Goal: Task Accomplishment & Management: Use online tool/utility

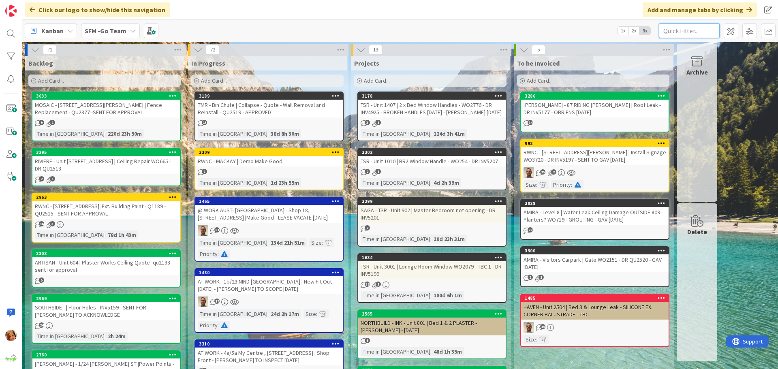
click at [691, 31] on input "text" at bounding box center [689, 30] width 61 height 15
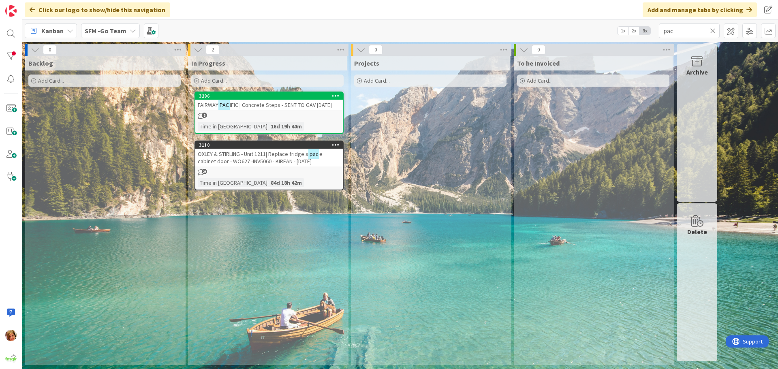
click at [278, 106] on span "IFIC | Concrete Steps - SENT TO GAV [DATE]" at bounding box center [281, 104] width 102 height 7
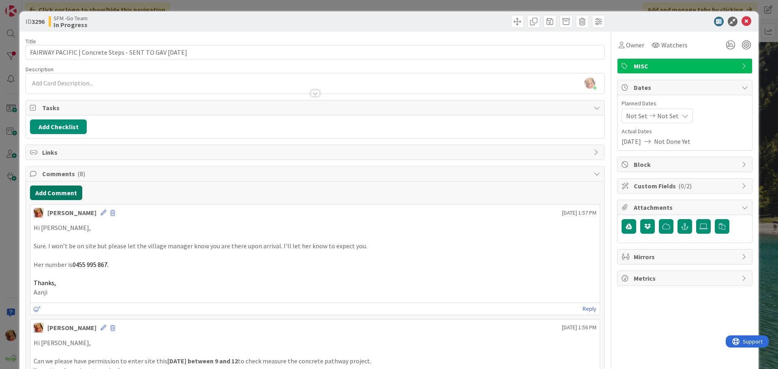
click at [54, 191] on button "Add Comment" at bounding box center [56, 193] width 52 height 15
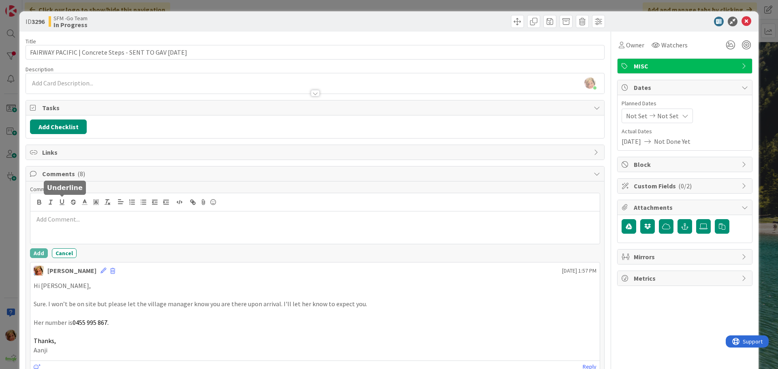
click at [67, 213] on div at bounding box center [314, 227] width 569 height 32
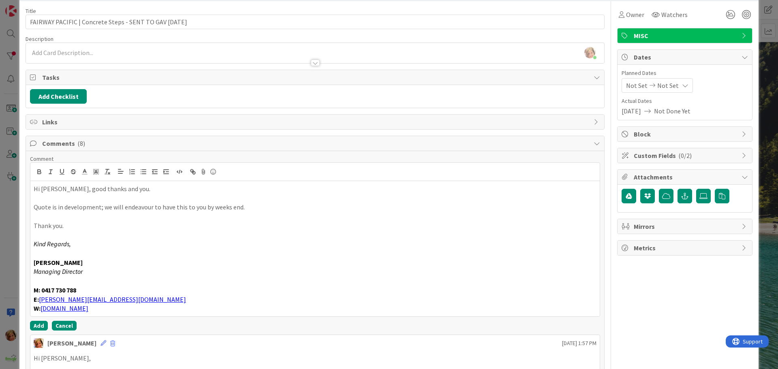
scroll to position [81, 0]
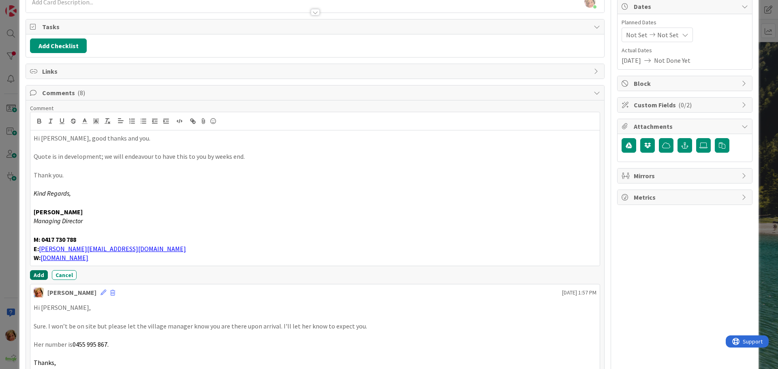
drag, startPoint x: 40, startPoint y: 277, endPoint x: 19, endPoint y: 269, distance: 22.7
click at [40, 276] on button "Add" at bounding box center [39, 275] width 18 height 10
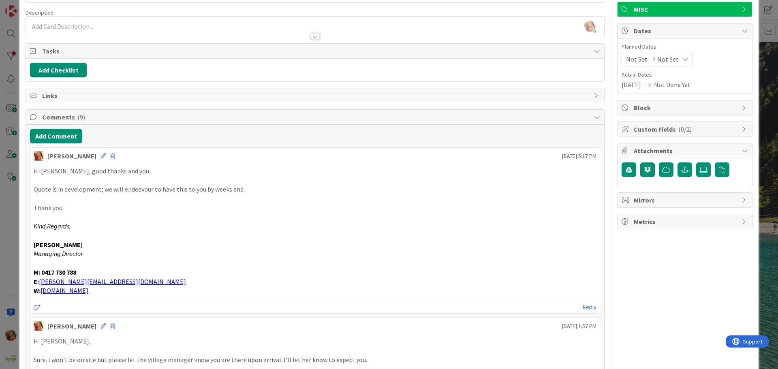
scroll to position [0, 0]
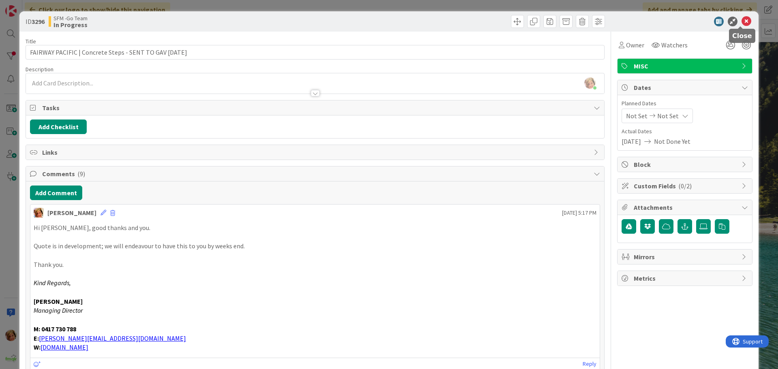
drag, startPoint x: 744, startPoint y: 21, endPoint x: 727, endPoint y: 23, distance: 16.3
click at [744, 21] on icon at bounding box center [746, 22] width 10 height 10
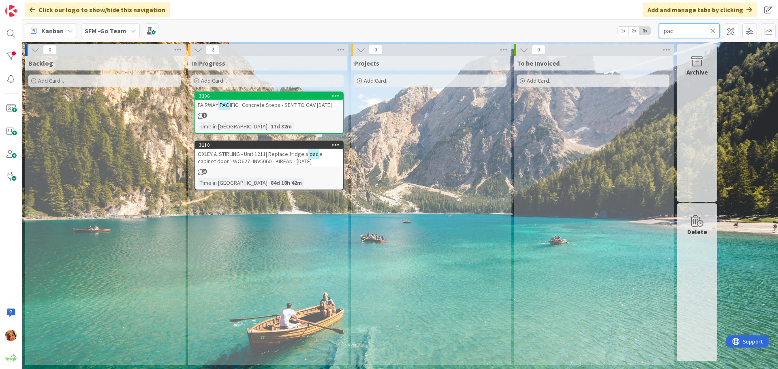
click at [680, 30] on input "pac" at bounding box center [689, 30] width 61 height 15
type input "p"
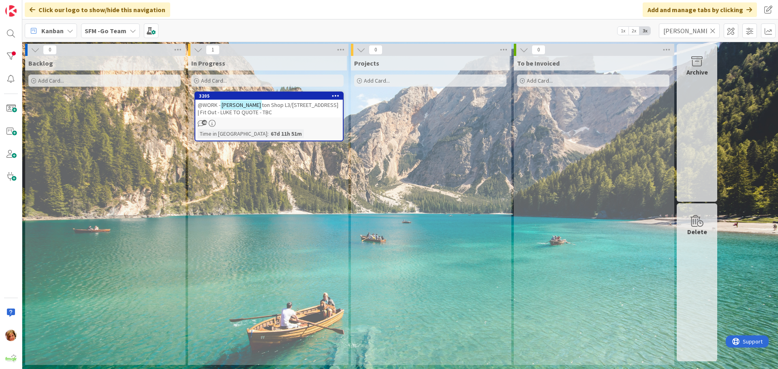
click at [262, 111] on div "@WORK - [PERSON_NAME] ton Shop L3/[STREET_ADDRESS] | Fit Out - LUKE TO QUOTE - …" at bounding box center [268, 109] width 147 height 18
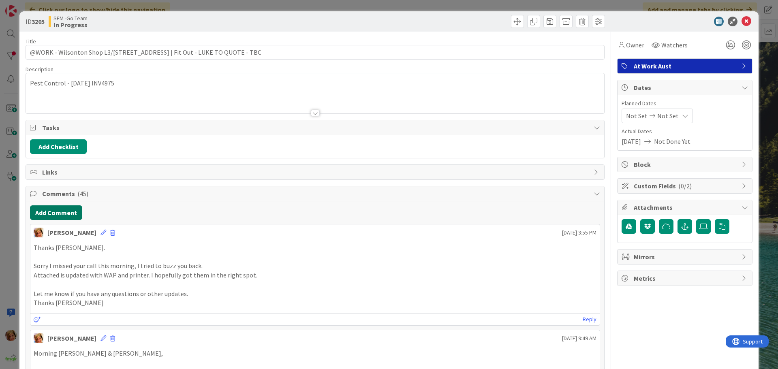
click at [62, 216] on button "Add Comment" at bounding box center [56, 212] width 52 height 15
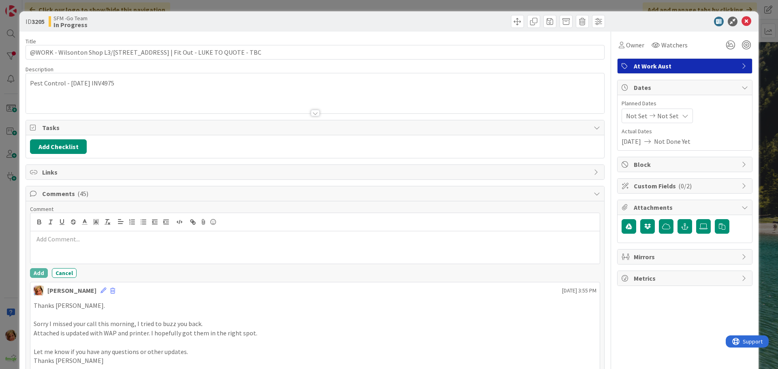
click at [90, 239] on p at bounding box center [315, 239] width 563 height 9
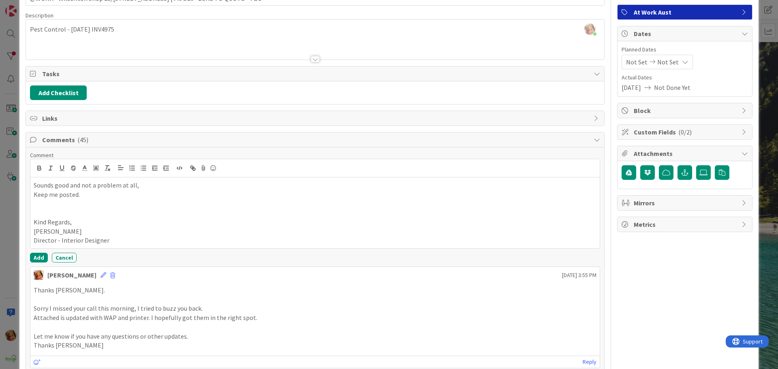
scroll to position [162, 0]
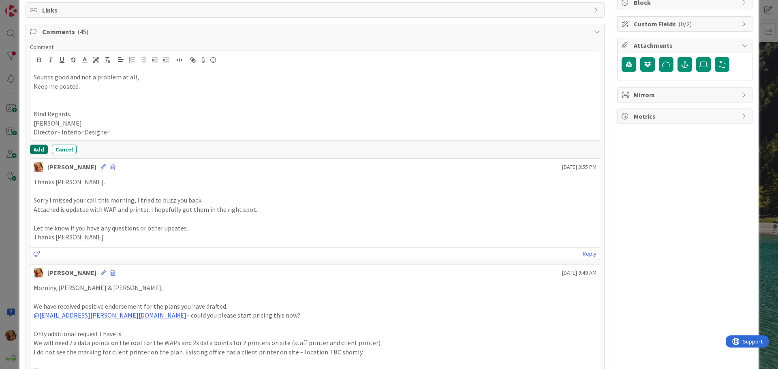
click at [39, 150] on button "Add" at bounding box center [39, 150] width 18 height 10
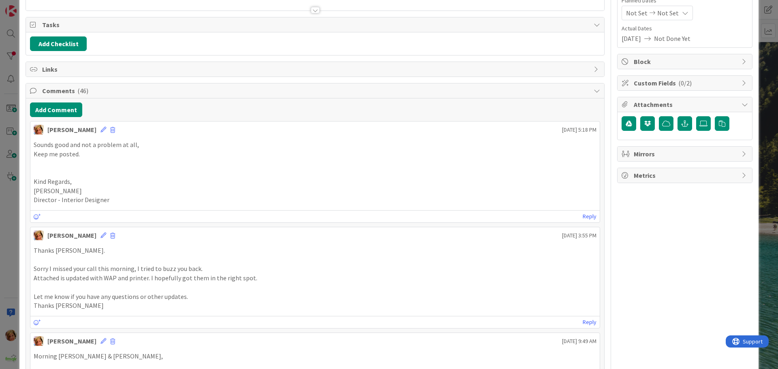
scroll to position [0, 0]
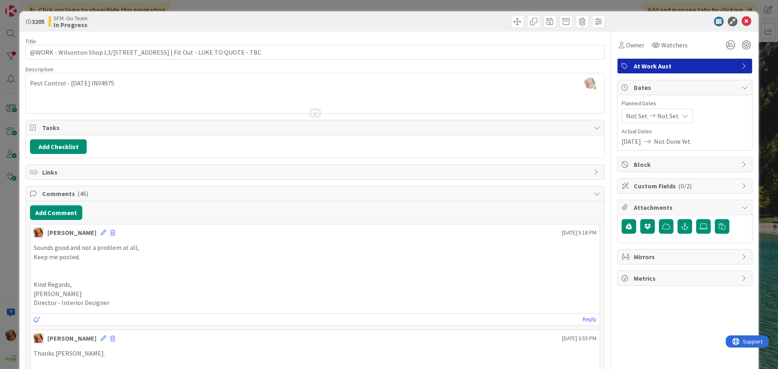
click at [741, 20] on icon at bounding box center [746, 22] width 10 height 10
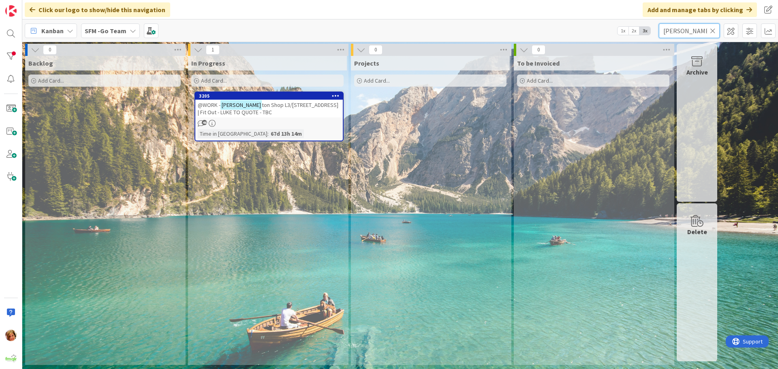
click at [690, 29] on input "[PERSON_NAME]" at bounding box center [689, 30] width 61 height 15
type input "w"
type input "strathpine"
click at [264, 110] on div "@Work - Strathpine | Internal Reconfig - [PERSON_NAME] [DATE] - PLAN APPROVED" at bounding box center [268, 109] width 147 height 18
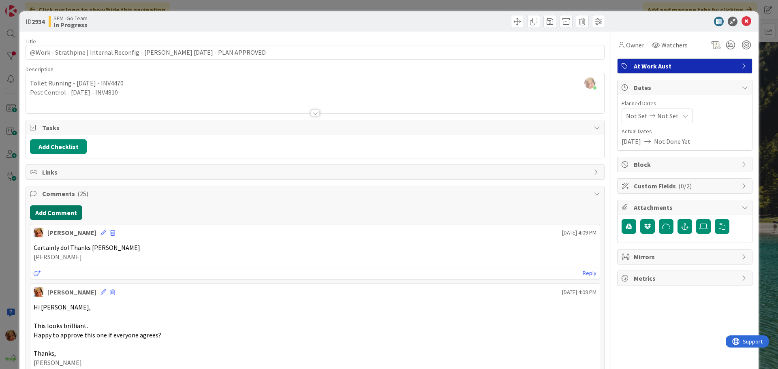
click at [57, 213] on button "Add Comment" at bounding box center [56, 212] width 52 height 15
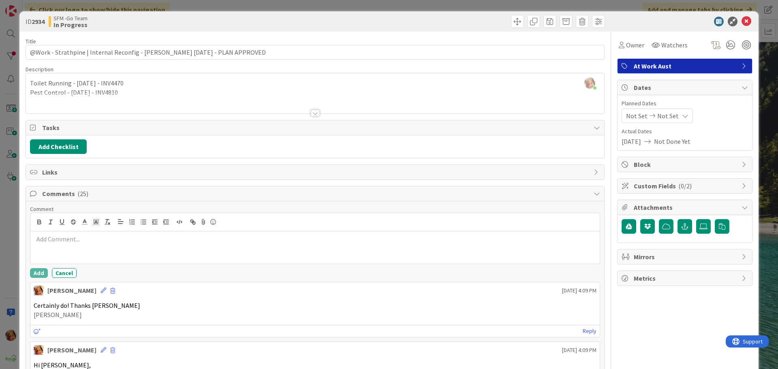
click at [68, 242] on p at bounding box center [315, 239] width 563 height 9
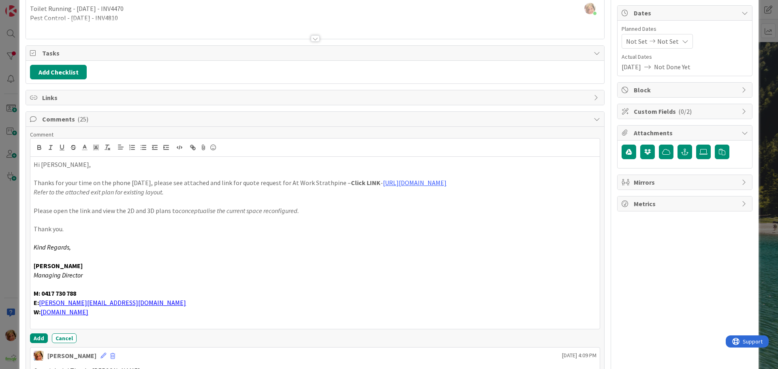
scroll to position [152, 0]
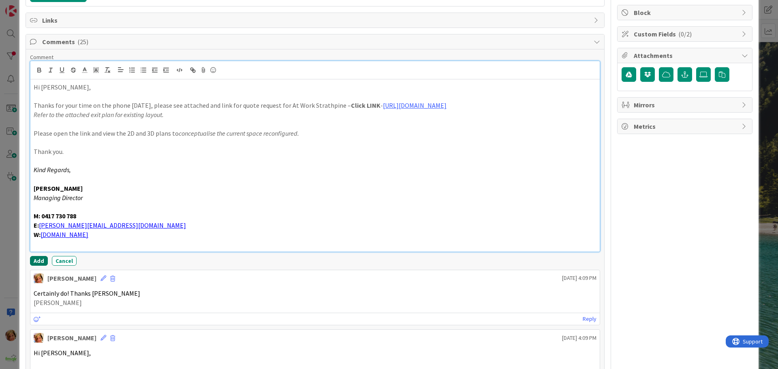
click at [36, 259] on button "Add" at bounding box center [39, 261] width 18 height 10
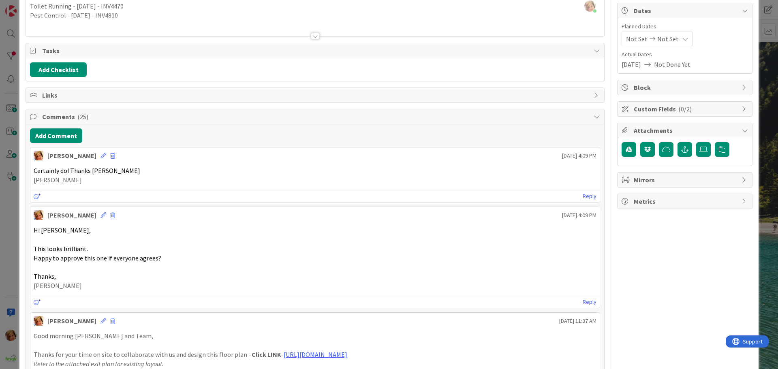
scroll to position [0, 0]
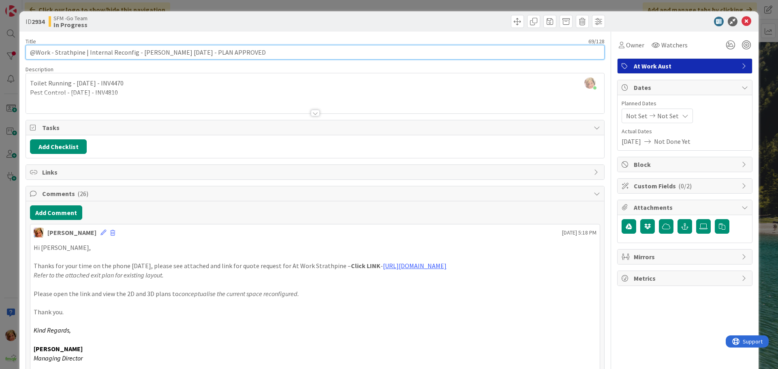
click at [242, 49] on input "@Work - Strathpine | Internal Reconfig - [PERSON_NAME] [DATE] - PLAN APPROVED" at bounding box center [315, 52] width 579 height 15
type input "@Work - Strathpine | Internal Reconfig - [PERSON_NAME] [DATE] - PLAN APPROVED -…"
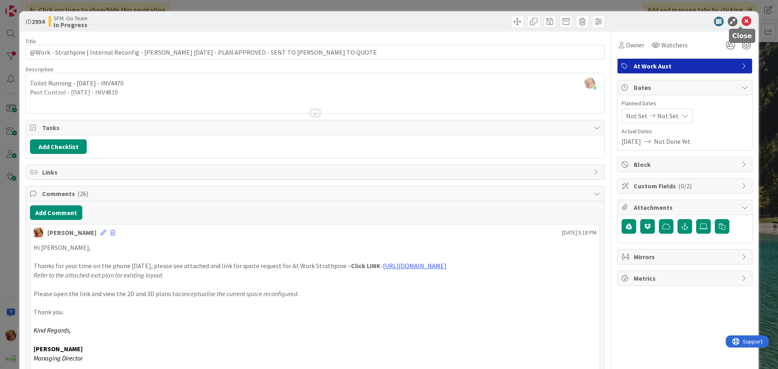
drag, startPoint x: 741, startPoint y: 22, endPoint x: 721, endPoint y: 22, distance: 19.8
click at [741, 22] on icon at bounding box center [746, 22] width 10 height 10
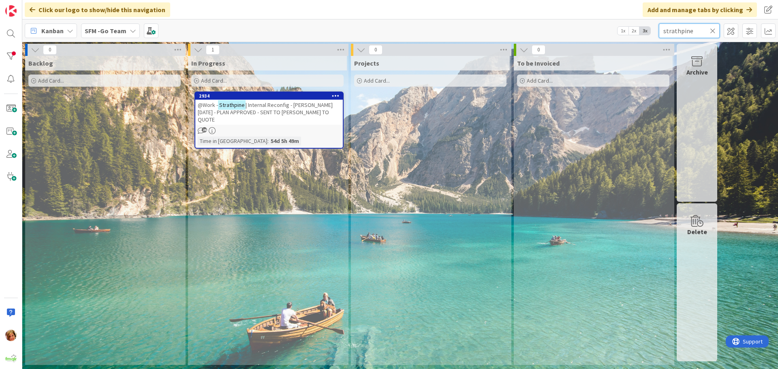
click at [715, 30] on input "strathpine" at bounding box center [689, 30] width 61 height 15
click at [713, 30] on icon at bounding box center [713, 30] width 6 height 7
drag, startPoint x: 710, startPoint y: 30, endPoint x: 707, endPoint y: 34, distance: 4.6
click at [708, 32] on input "text" at bounding box center [689, 30] width 61 height 15
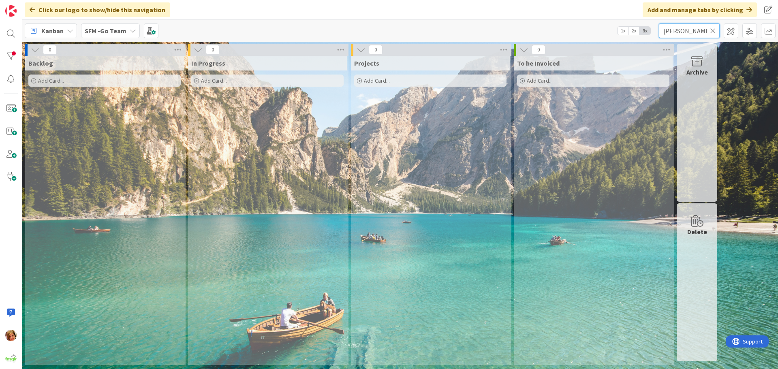
type input "[PERSON_NAME]"
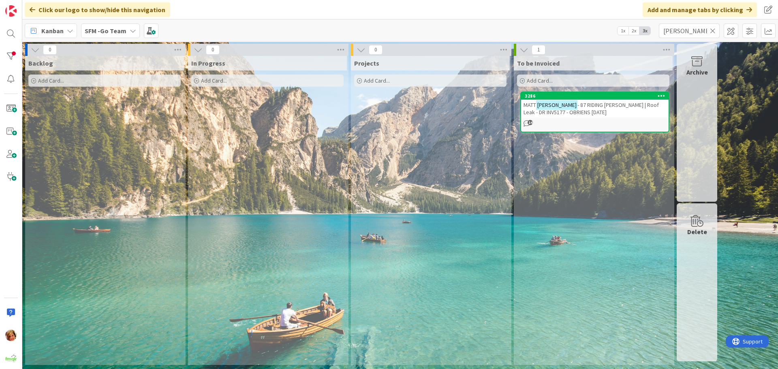
click at [604, 109] on div "[PERSON_NAME] - 87 RIDING [PERSON_NAME] | Roof Leak - DR INV5177 - OBRIENS [DAT…" at bounding box center [594, 109] width 147 height 18
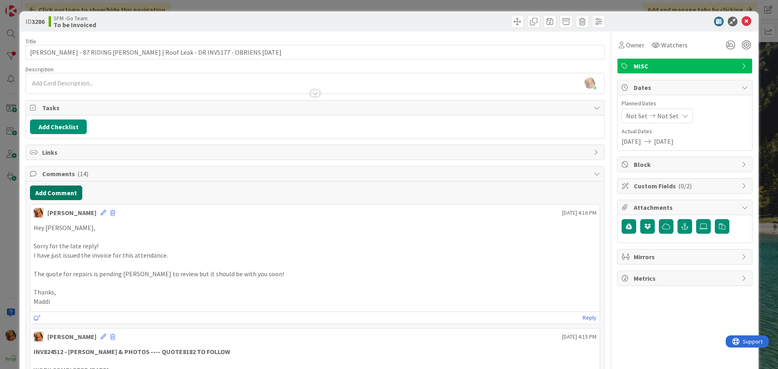
click at [58, 191] on button "Add Comment" at bounding box center [56, 193] width 52 height 15
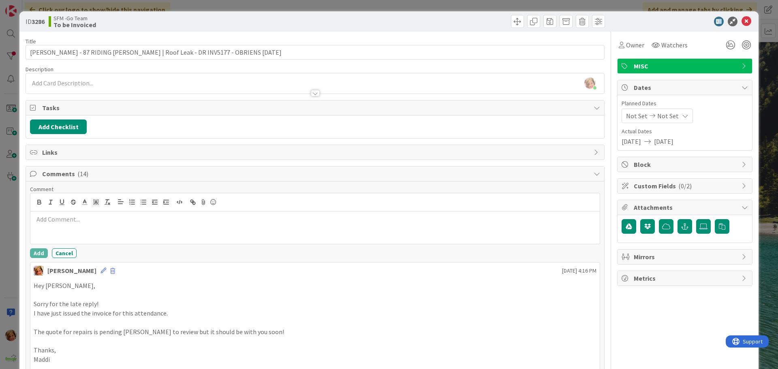
click at [81, 232] on div at bounding box center [314, 227] width 569 height 32
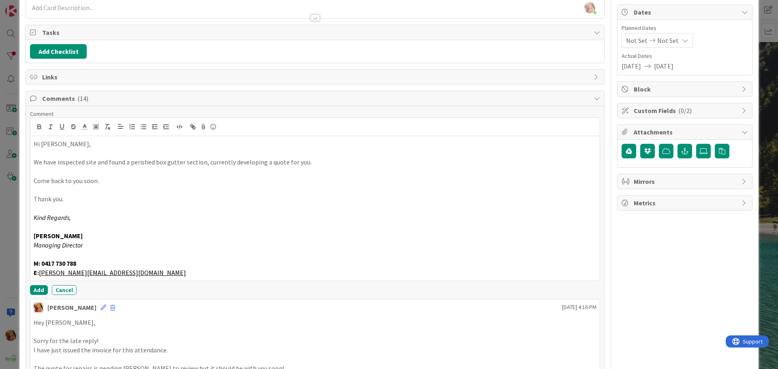
scroll to position [81, 0]
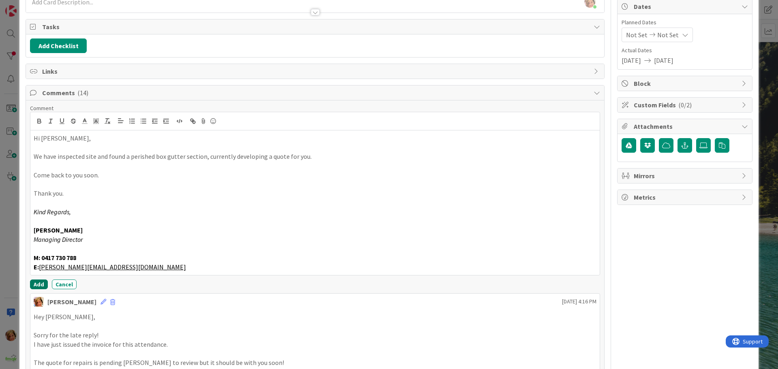
click at [34, 283] on button "Add" at bounding box center [39, 284] width 18 height 10
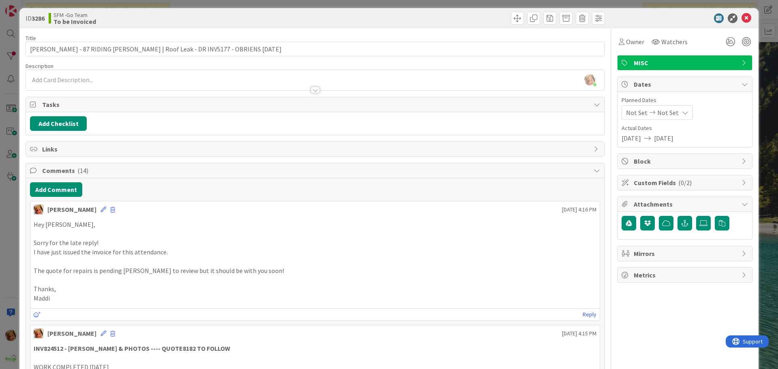
scroll to position [0, 0]
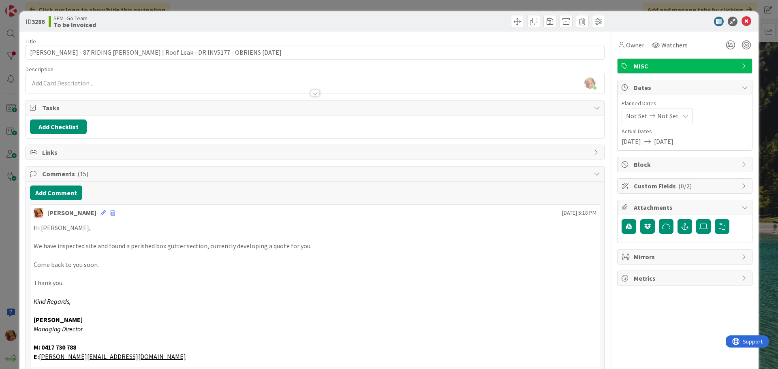
drag, startPoint x: 442, startPoint y: 19, endPoint x: 699, endPoint y: 27, distance: 256.9
click at [442, 19] on div at bounding box center [461, 21] width 288 height 13
drag, startPoint x: 740, startPoint y: 21, endPoint x: 331, endPoint y: 11, distance: 408.8
click at [741, 21] on icon at bounding box center [746, 22] width 10 height 10
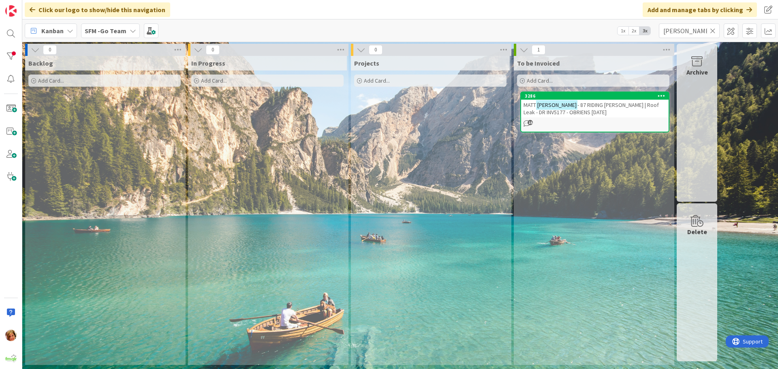
click at [712, 30] on icon at bounding box center [713, 30] width 6 height 7
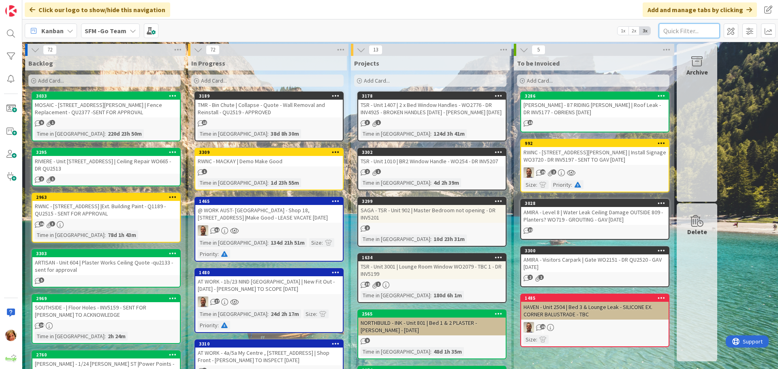
click at [698, 26] on input "text" at bounding box center [689, 30] width 61 height 15
type input "2405"
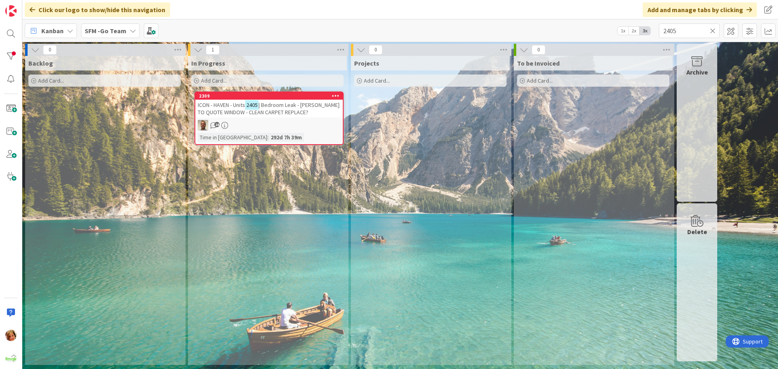
click at [290, 110] on span "| Bedroom Leak - [PERSON_NAME] TO QUOTE WINDOW - CLEAN CARPET REPLACE?" at bounding box center [269, 108] width 142 height 15
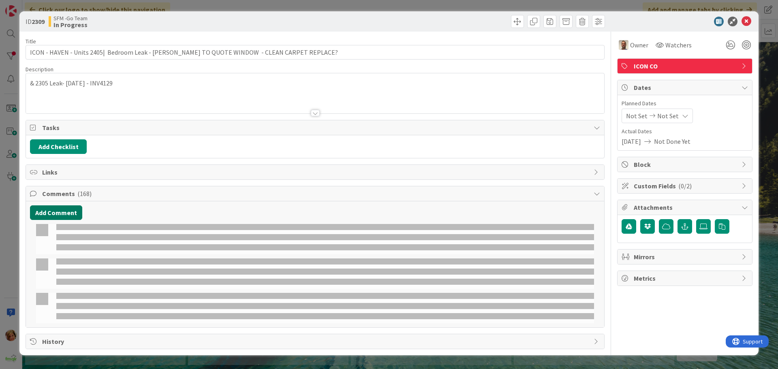
click at [68, 214] on button "Add Comment" at bounding box center [56, 212] width 52 height 15
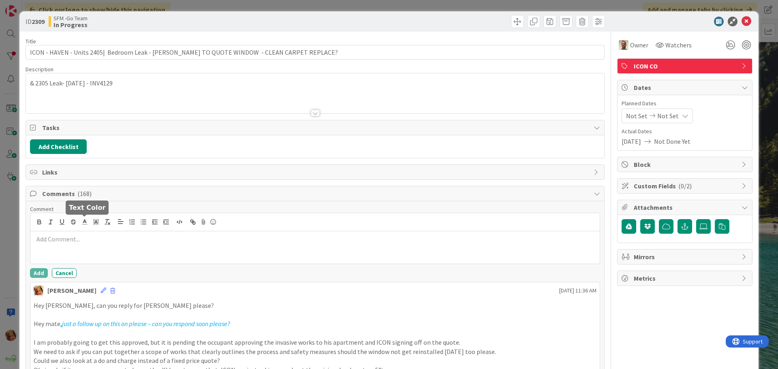
click at [67, 237] on p at bounding box center [315, 239] width 563 height 9
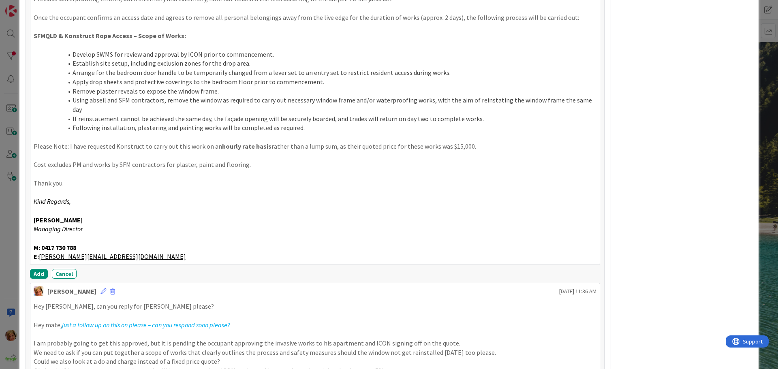
scroll to position [299, 0]
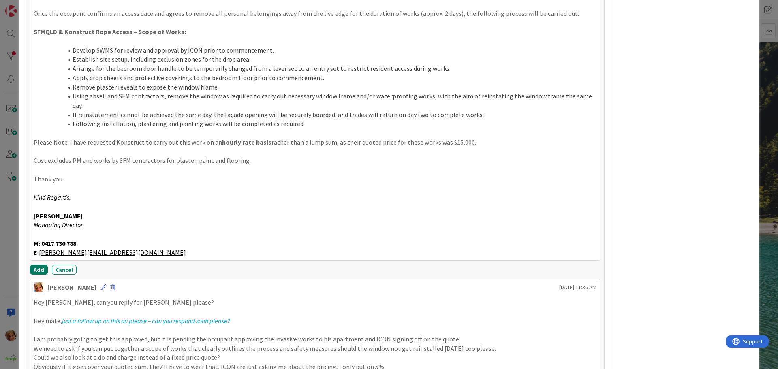
click at [38, 265] on button "Add" at bounding box center [39, 270] width 18 height 10
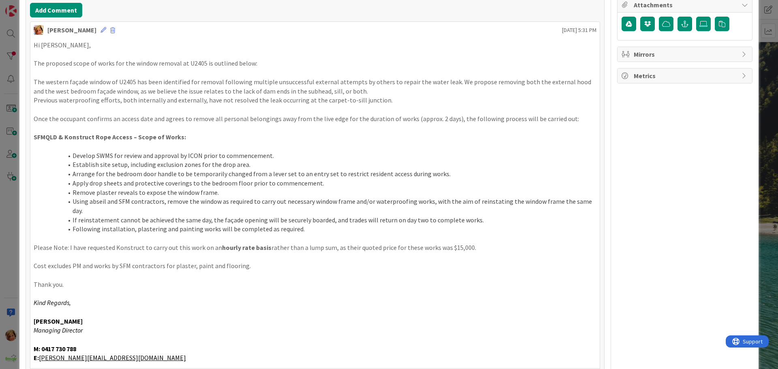
scroll to position [0, 0]
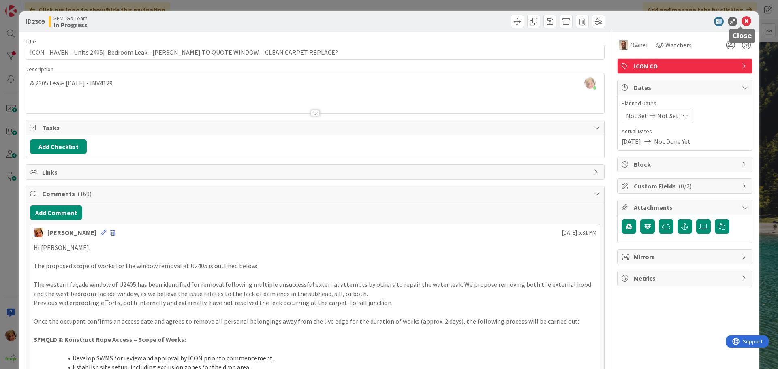
drag, startPoint x: 740, startPoint y: 21, endPoint x: 704, endPoint y: 28, distance: 36.6
click at [741, 21] on icon at bounding box center [746, 22] width 10 height 10
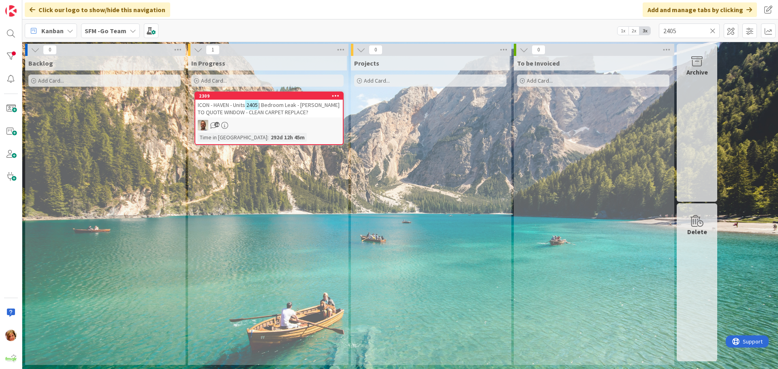
click at [713, 30] on icon at bounding box center [713, 30] width 6 height 7
drag, startPoint x: 710, startPoint y: 29, endPoint x: 701, endPoint y: 34, distance: 10.0
click at [709, 29] on input "text" at bounding box center [689, 30] width 61 height 15
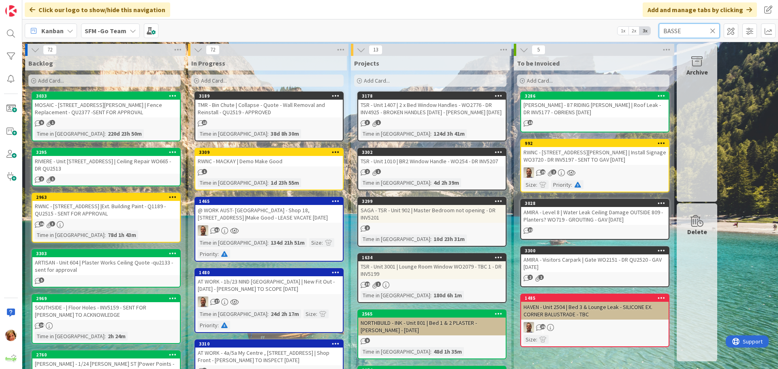
type input "BASSE"
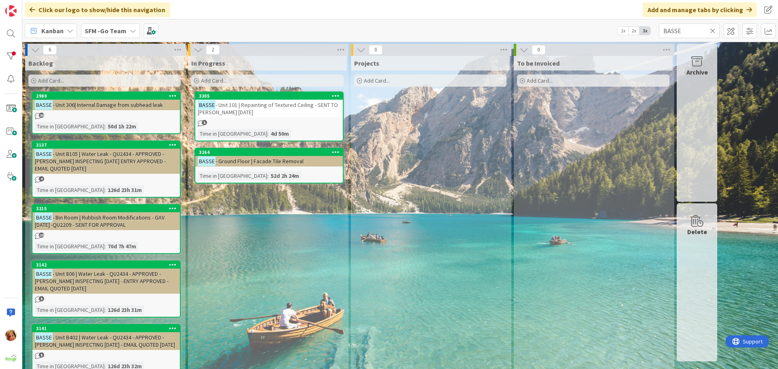
click at [269, 112] on div "BASSE - Unit 101 | Repainting of Textured Ceiling - SENT TO [PERSON_NAME] [DATE]" at bounding box center [268, 109] width 147 height 18
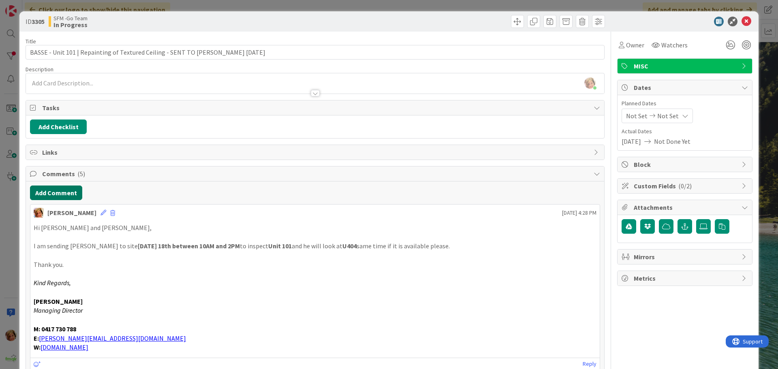
click at [63, 190] on button "Add Comment" at bounding box center [56, 193] width 52 height 15
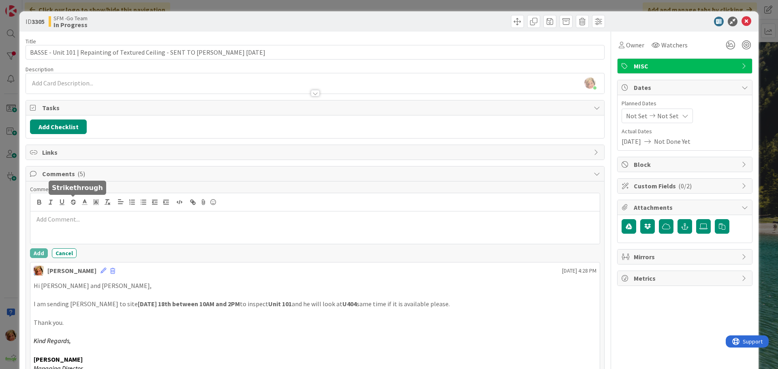
click at [77, 208] on div at bounding box center [314, 202] width 569 height 18
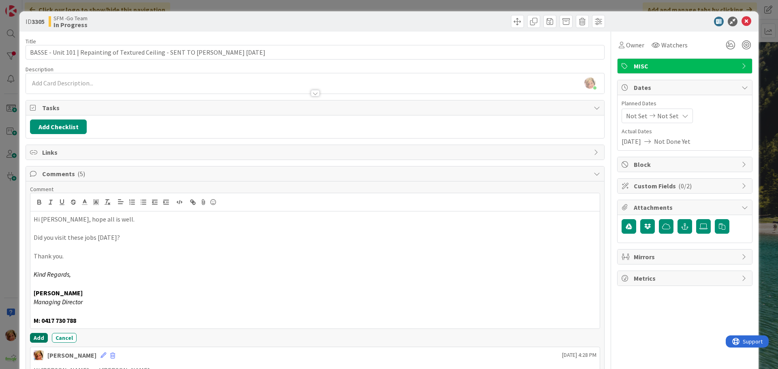
click at [37, 336] on button "Add" at bounding box center [39, 338] width 18 height 10
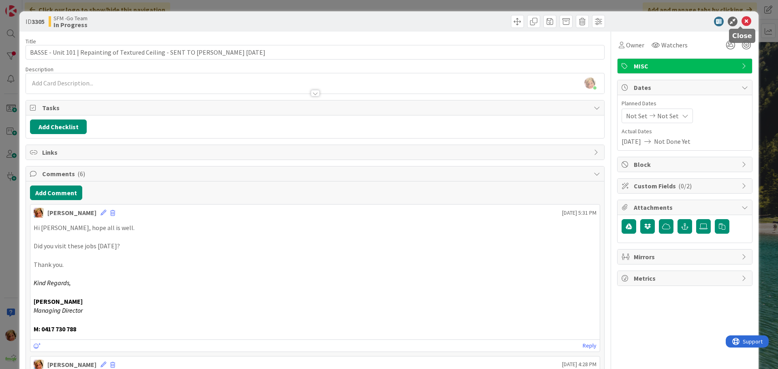
click at [741, 21] on icon at bounding box center [746, 22] width 10 height 10
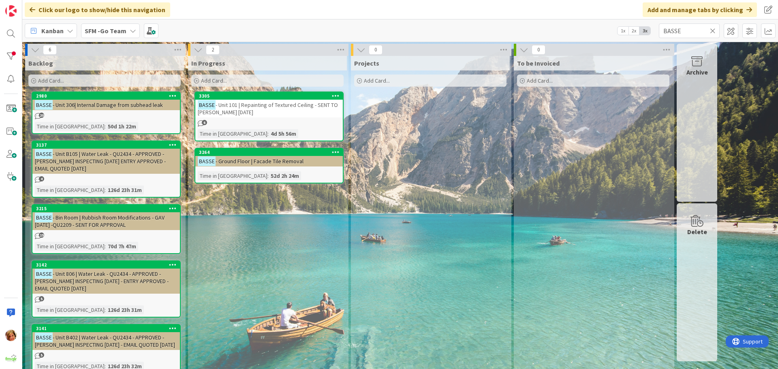
click at [712, 28] on icon at bounding box center [713, 30] width 6 height 7
click at [712, 28] on input "text" at bounding box center [689, 30] width 61 height 15
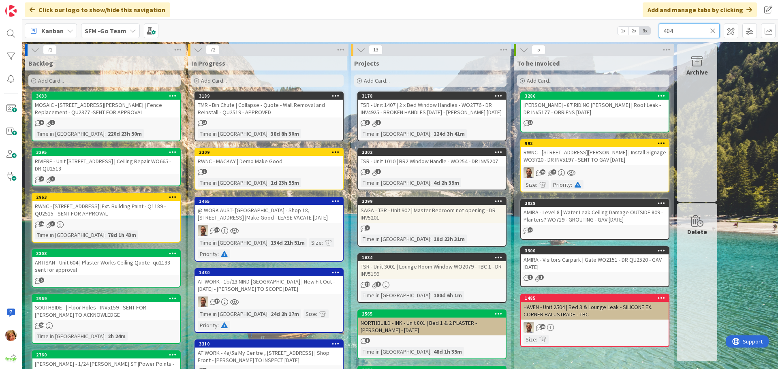
type input "404"
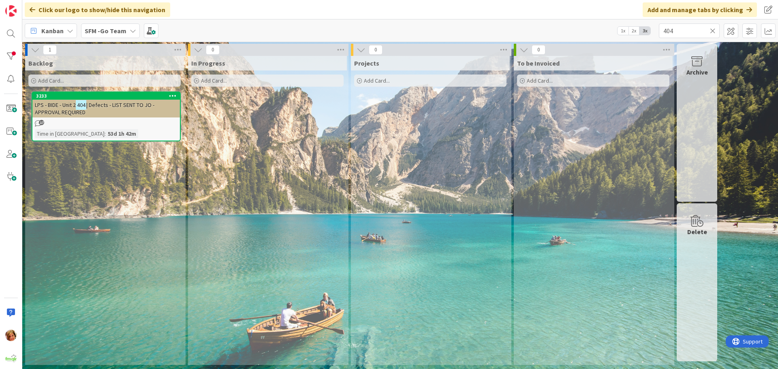
click at [713, 30] on icon at bounding box center [713, 30] width 6 height 7
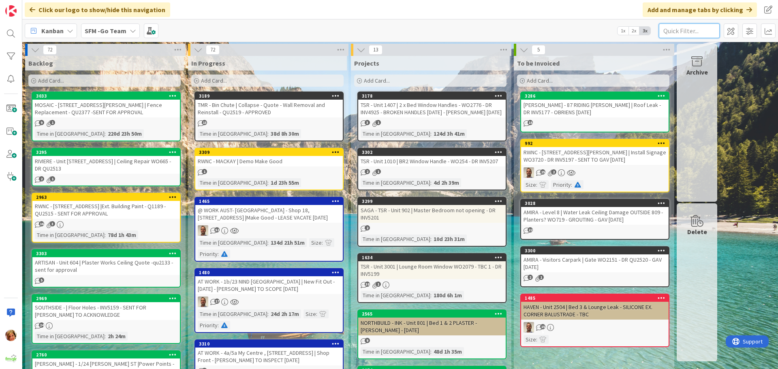
click at [687, 32] on input "text" at bounding box center [689, 30] width 61 height 15
type input "AMIRA"
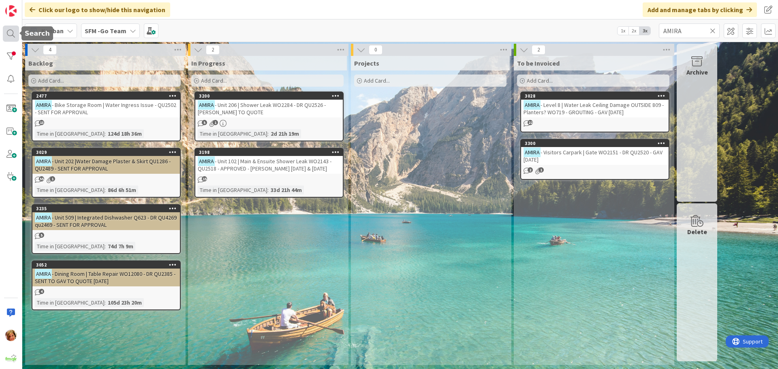
click at [10, 30] on div at bounding box center [11, 34] width 16 height 16
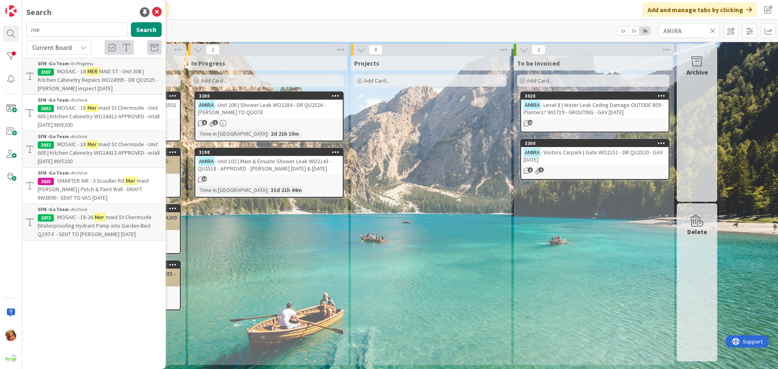
type input "m"
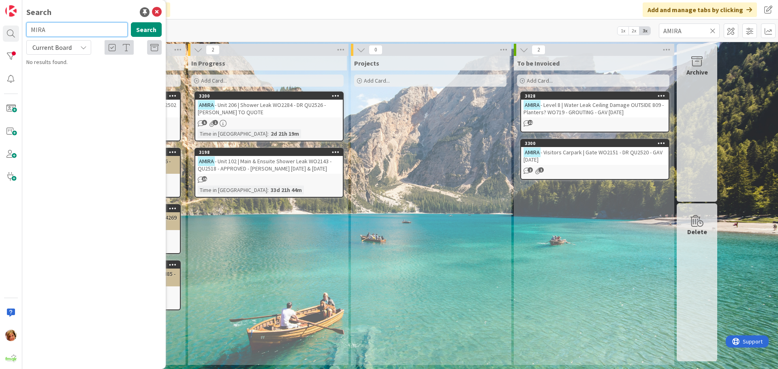
click at [47, 29] on input "MIRA" at bounding box center [76, 29] width 101 height 15
type input "M"
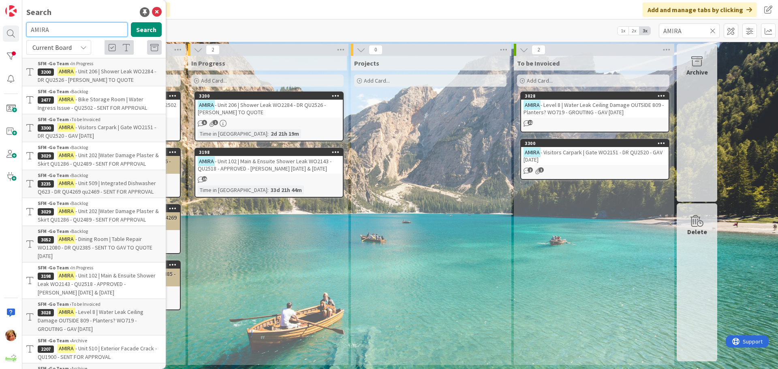
click at [67, 25] on input "AMIRA" at bounding box center [76, 29] width 101 height 15
type input "A"
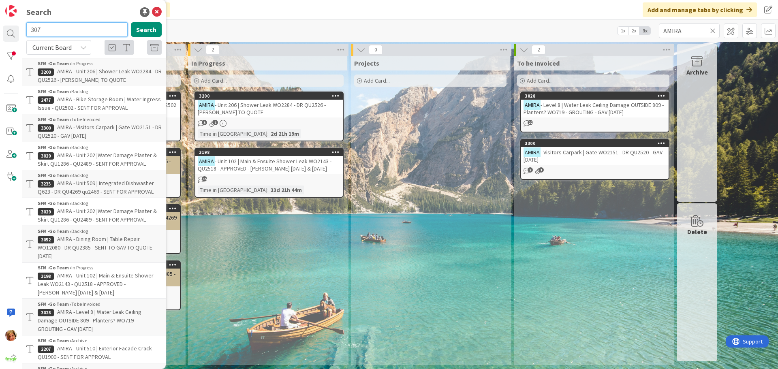
type input "307"
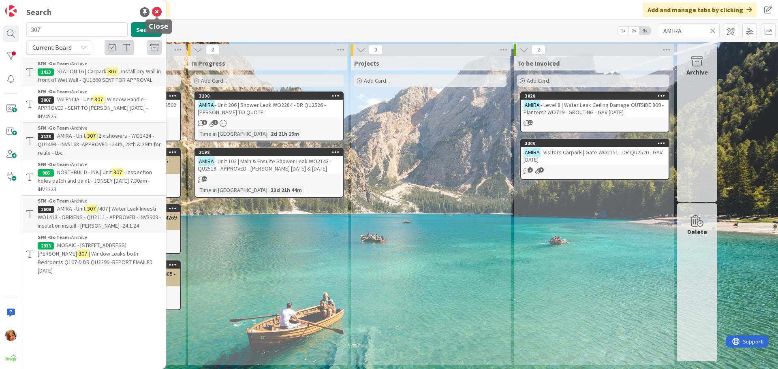
click at [156, 13] on icon at bounding box center [157, 12] width 10 height 10
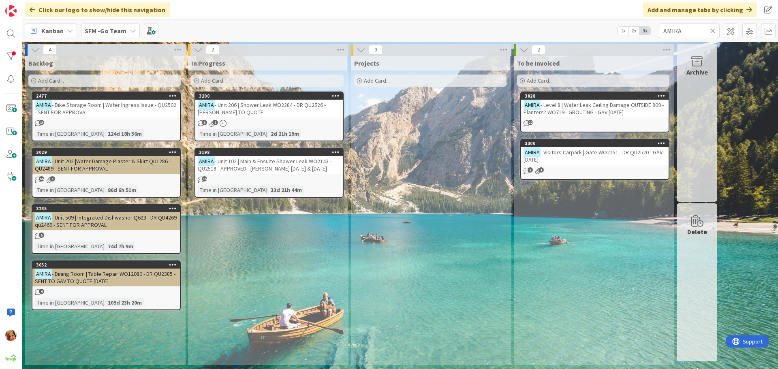
click at [713, 31] on icon at bounding box center [713, 30] width 6 height 7
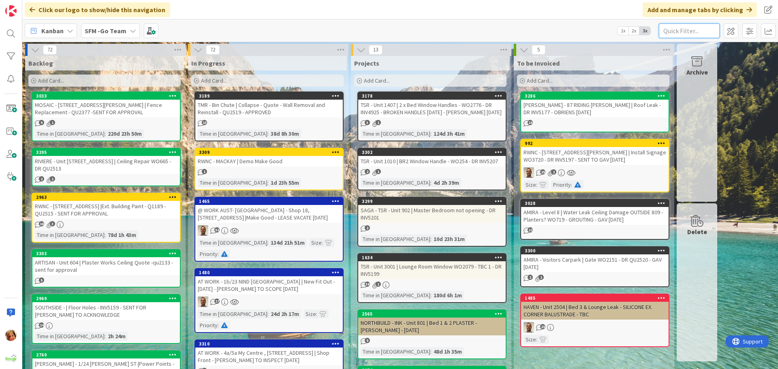
click at [697, 29] on input "text" at bounding box center [689, 30] width 61 height 15
type input "206"
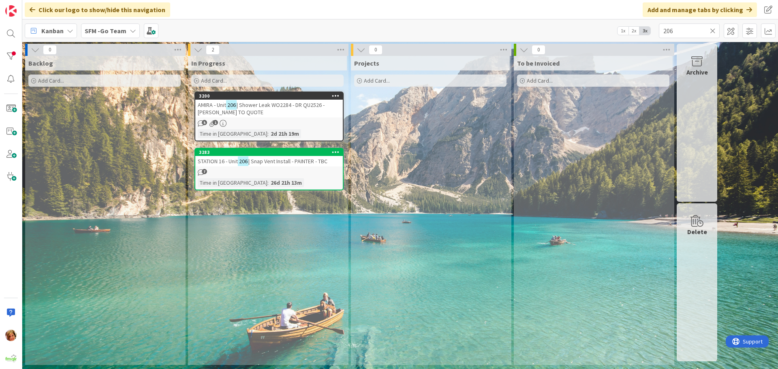
click at [258, 104] on span "| Shower Leak WO2284 - DR QU2526 - [PERSON_NAME] TO QUOTE" at bounding box center [261, 108] width 127 height 15
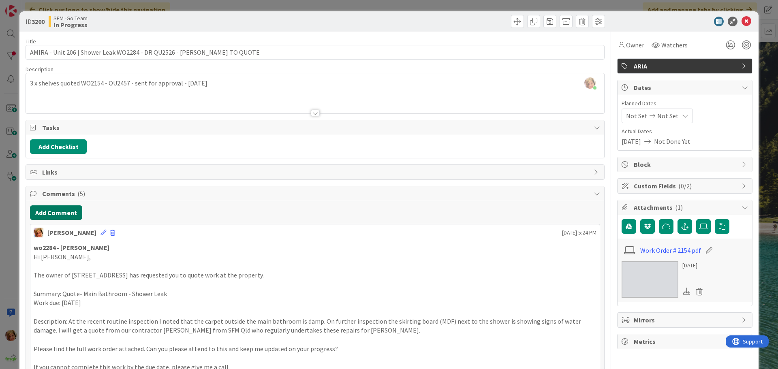
click at [62, 208] on button "Add Comment" at bounding box center [56, 212] width 52 height 15
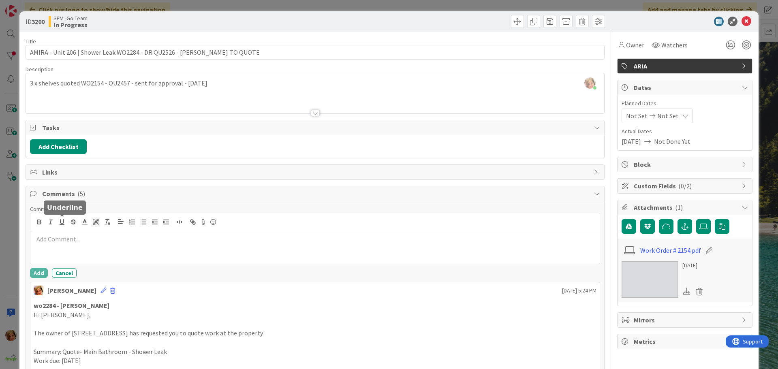
click at [66, 235] on p at bounding box center [315, 239] width 563 height 9
click at [140, 235] on p "QU2526 - SENT FOR APPROVAL" at bounding box center [315, 239] width 563 height 9
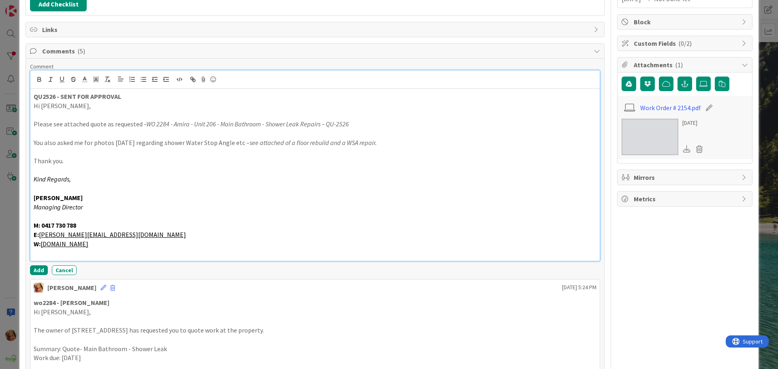
scroll to position [143, 0]
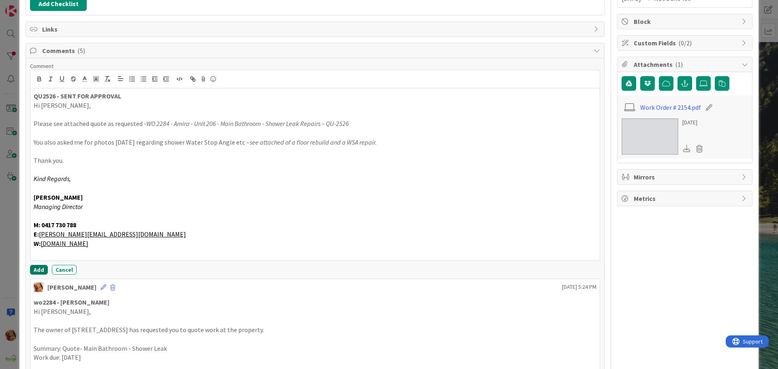
click at [37, 267] on button "Add" at bounding box center [39, 270] width 18 height 10
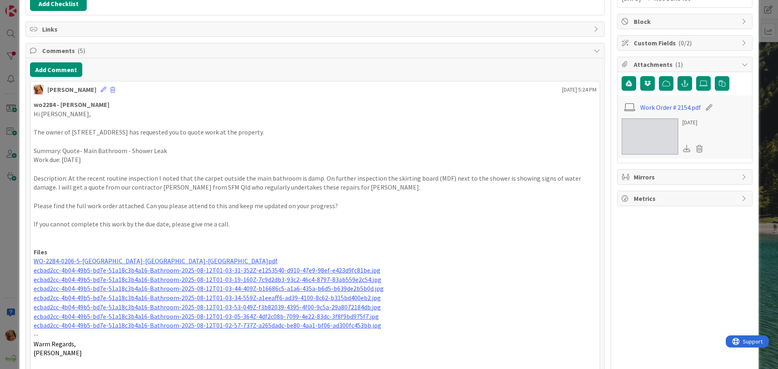
scroll to position [0, 0]
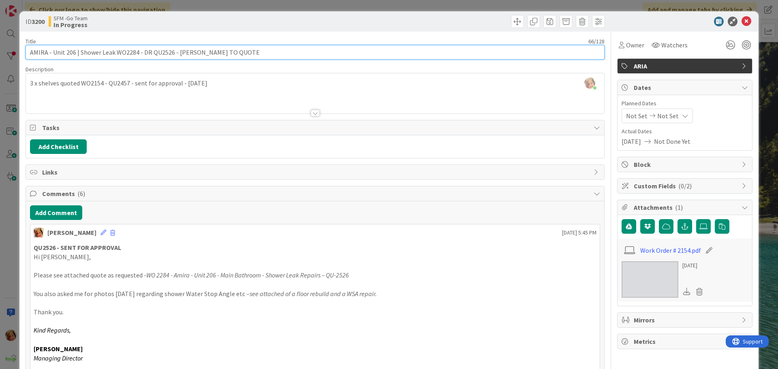
drag, startPoint x: 235, startPoint y: 51, endPoint x: 140, endPoint y: 53, distance: 95.6
click at [140, 53] on input "AMIRA - Unit 206 | Shower Leak WO2284 - DR QU2526 - [PERSON_NAME] TO QUOTE" at bounding box center [315, 52] width 579 height 15
type input "AMIRA - Unit 206 | Shower Leak WO2284 -QU2526 - SENT FOR APPROVAL"
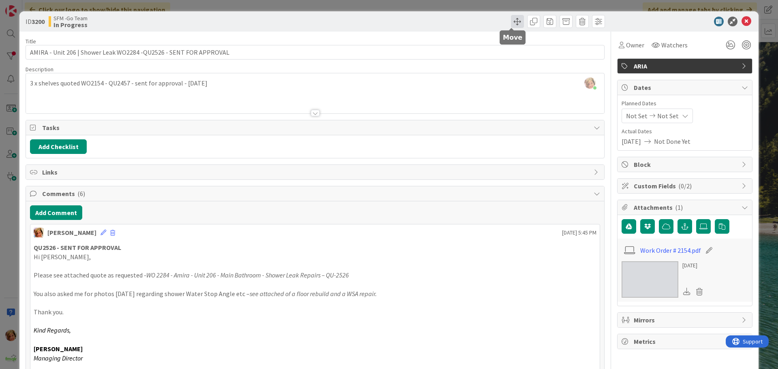
click at [512, 23] on span at bounding box center [517, 21] width 13 height 13
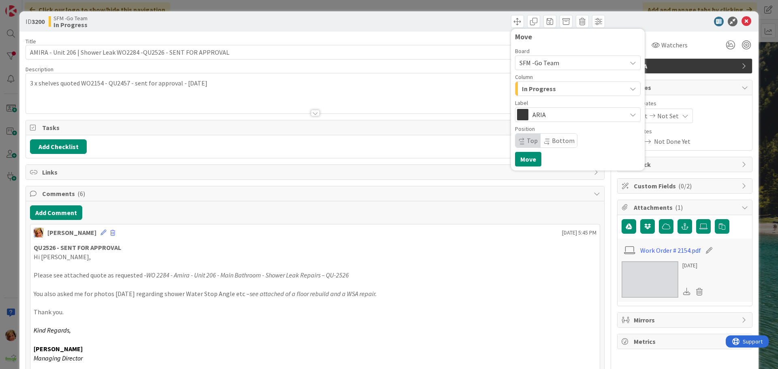
click at [546, 90] on span "In Progress" at bounding box center [539, 88] width 34 height 11
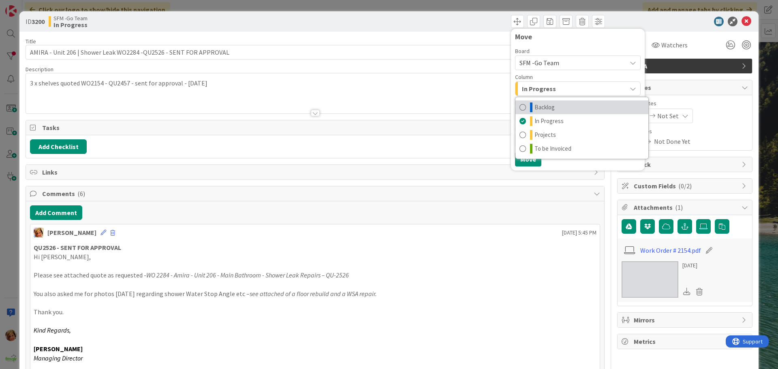
click at [543, 108] on span "Backlog" at bounding box center [544, 107] width 20 height 10
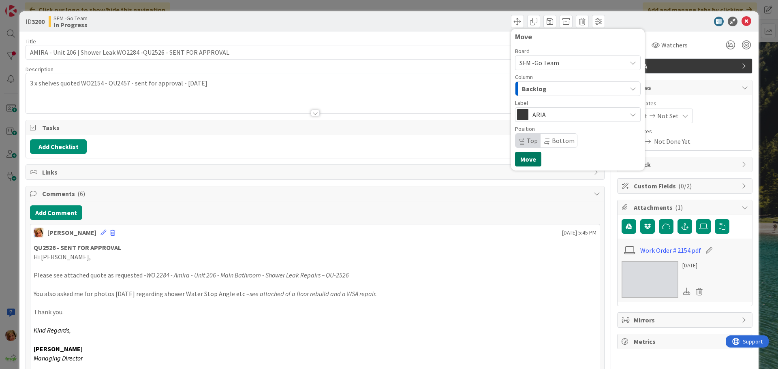
click at [524, 158] on button "Move" at bounding box center [528, 159] width 26 height 15
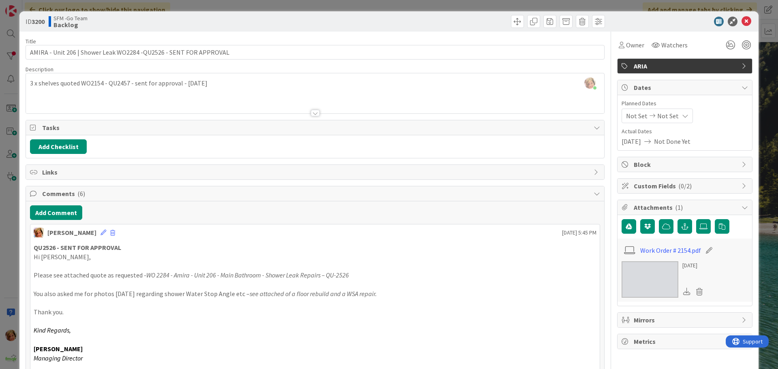
click at [478, 15] on div "Move Move" at bounding box center [461, 21] width 288 height 13
drag, startPoint x: 740, startPoint y: 20, endPoint x: 404, endPoint y: 6, distance: 335.7
click at [741, 21] on icon at bounding box center [746, 22] width 10 height 10
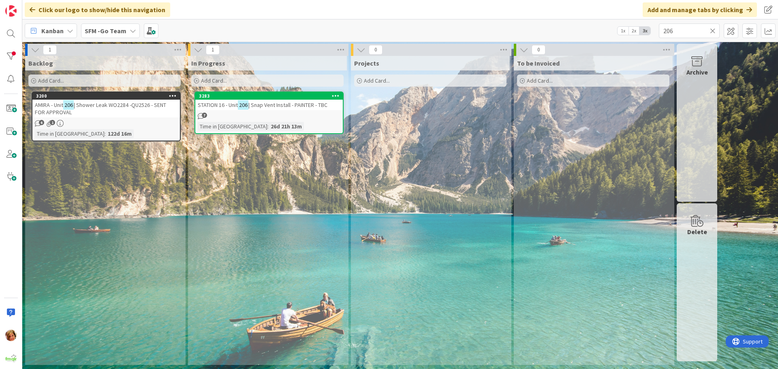
click at [713, 29] on icon at bounding box center [713, 30] width 6 height 7
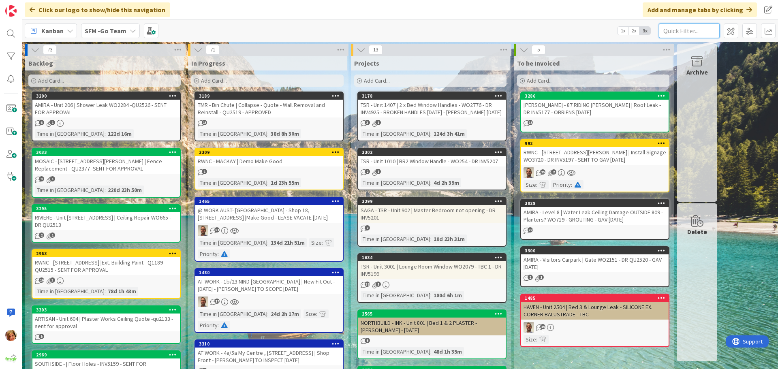
drag, startPoint x: 703, startPoint y: 35, endPoint x: 706, endPoint y: 31, distance: 5.2
click at [703, 34] on input "text" at bounding box center [689, 30] width 61 height 15
type input "604"
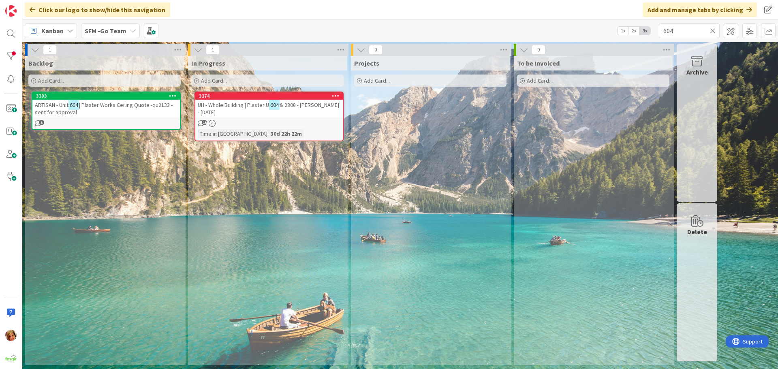
click at [713, 30] on icon at bounding box center [713, 30] width 6 height 7
